Goal: Task Accomplishment & Management: Manage account settings

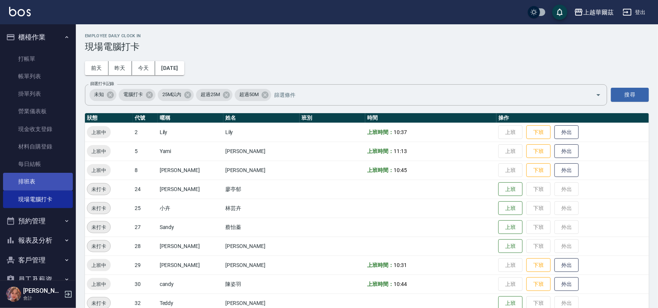
click at [25, 182] on link "排班表" at bounding box center [38, 181] width 70 height 17
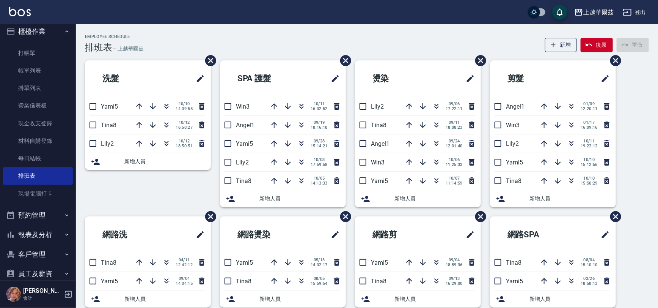
scroll to position [18, 0]
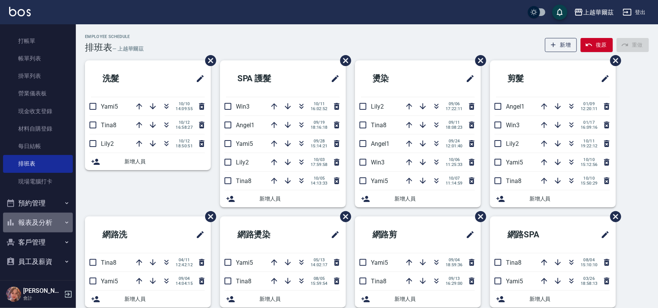
click at [38, 227] on button "報表及分析" at bounding box center [38, 222] width 70 height 20
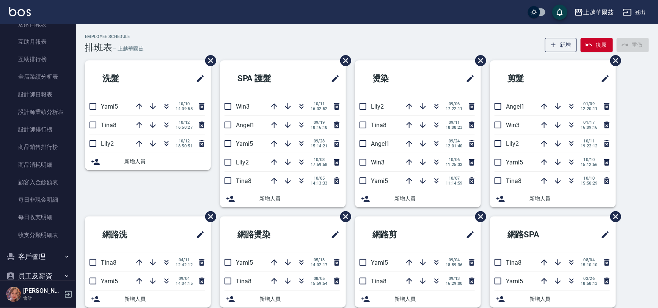
scroll to position [305, 0]
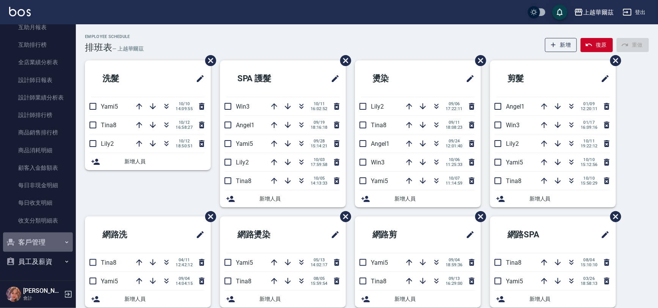
click at [42, 241] on button "客戶管理" at bounding box center [38, 242] width 70 height 20
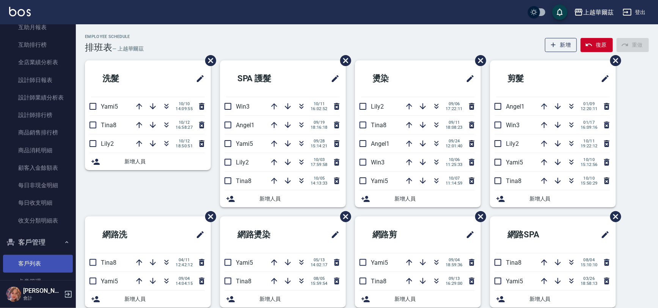
click at [24, 262] on link "客戶列表" at bounding box center [38, 263] width 70 height 17
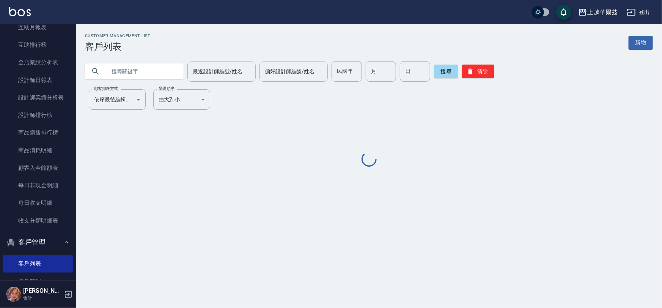
click at [128, 73] on input "text" at bounding box center [141, 71] width 71 height 20
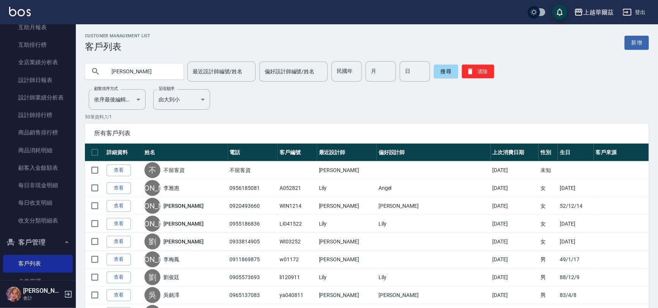
type input "[PERSON_NAME]"
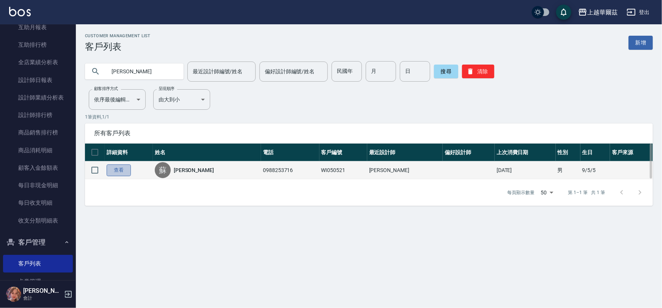
click at [114, 169] on link "查看" at bounding box center [119, 170] width 24 height 12
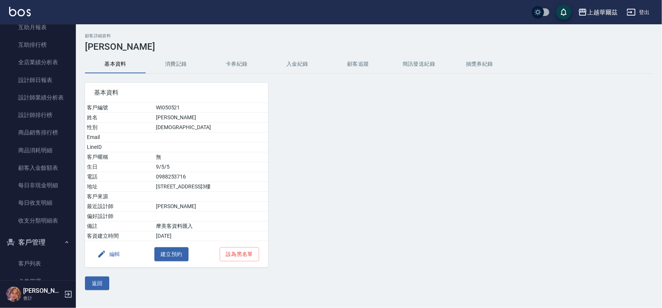
click at [305, 63] on button "入金紀錄" at bounding box center [297, 64] width 61 height 18
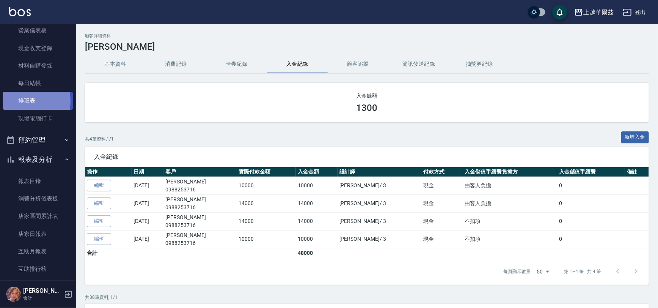
click at [26, 101] on link "排班表" at bounding box center [38, 100] width 70 height 17
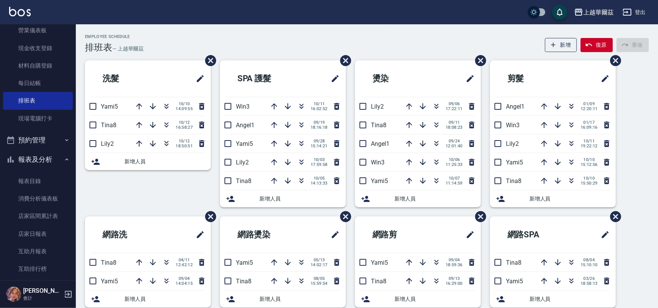
scroll to position [305, 0]
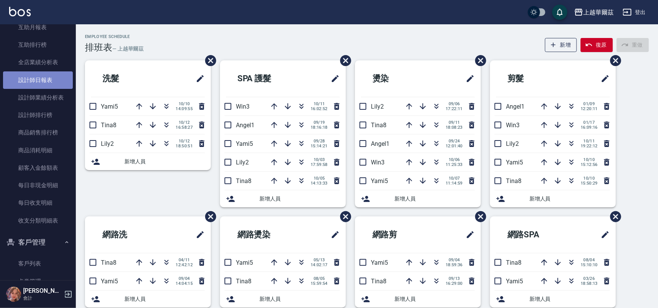
click at [40, 74] on link "設計師日報表" at bounding box center [38, 79] width 70 height 17
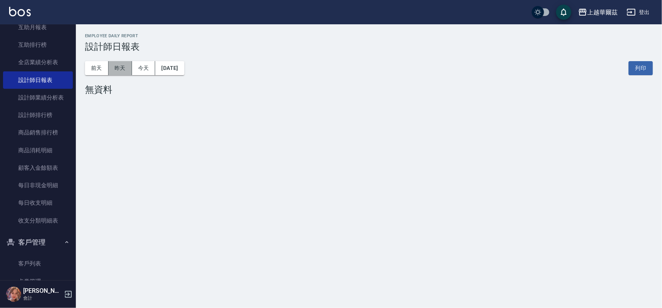
click at [127, 73] on button "昨天" at bounding box center [121, 68] width 24 height 14
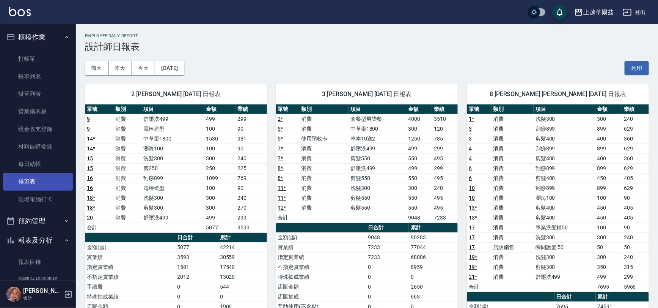
click at [25, 177] on link "排班表" at bounding box center [38, 181] width 70 height 17
